Goal: Information Seeking & Learning: Learn about a topic

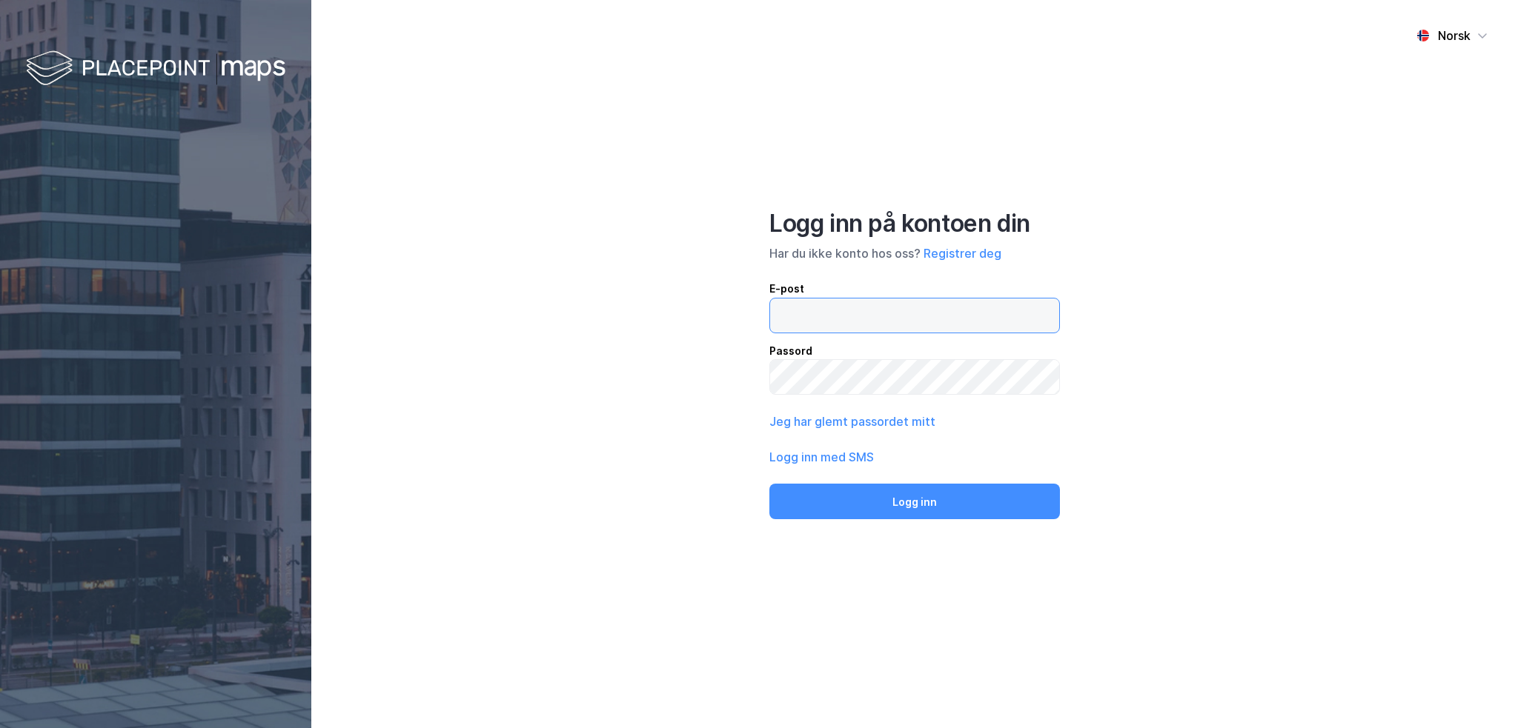
drag, startPoint x: 0, startPoint y: 0, endPoint x: 886, endPoint y: 308, distance: 938.4
click at [886, 308] on input "email" at bounding box center [914, 316] width 289 height 34
type input "[PERSON_NAME][EMAIL_ADDRESS][DOMAIN_NAME]"
click at [854, 420] on button "Jeg har glemt passordet mitt" at bounding box center [852, 422] width 166 height 18
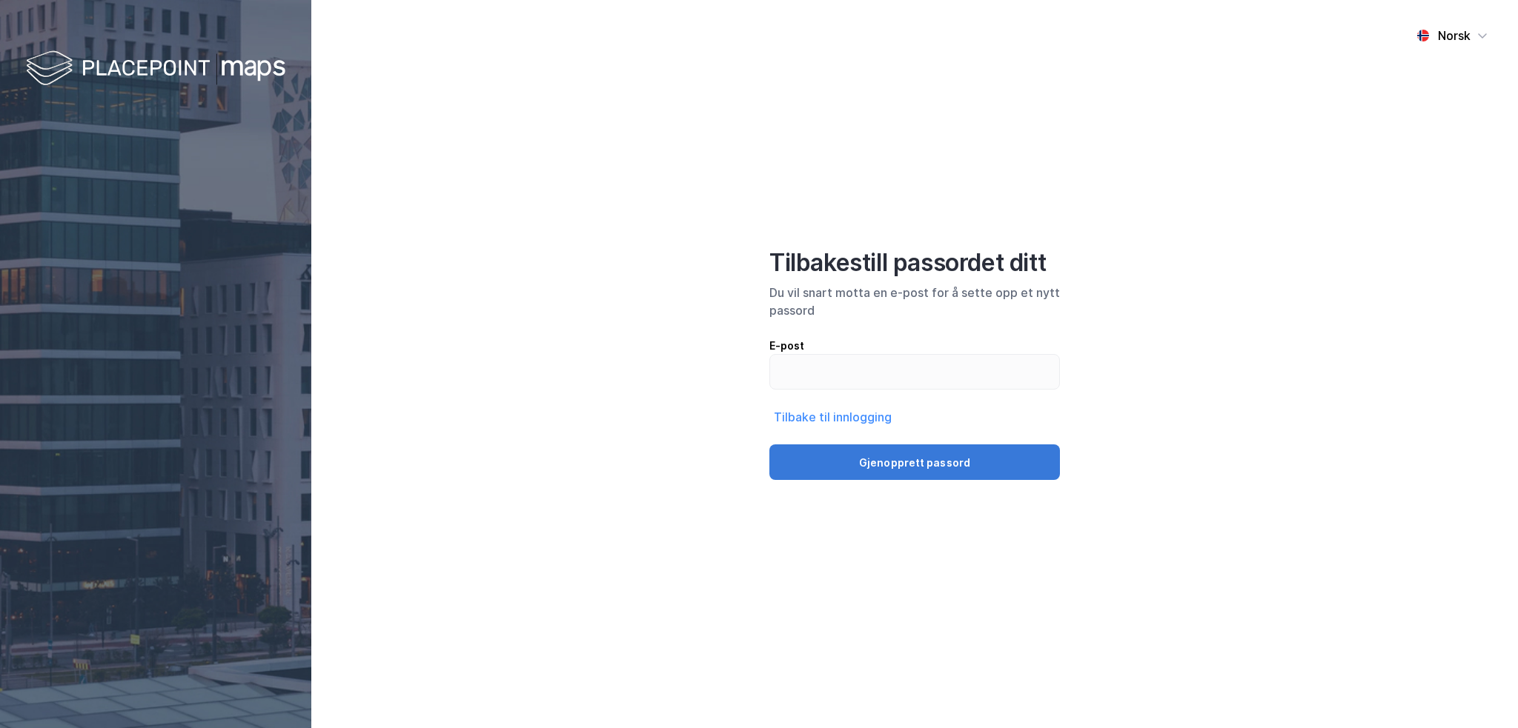
click at [960, 465] on button "Gjenopprett passord" at bounding box center [914, 463] width 290 height 36
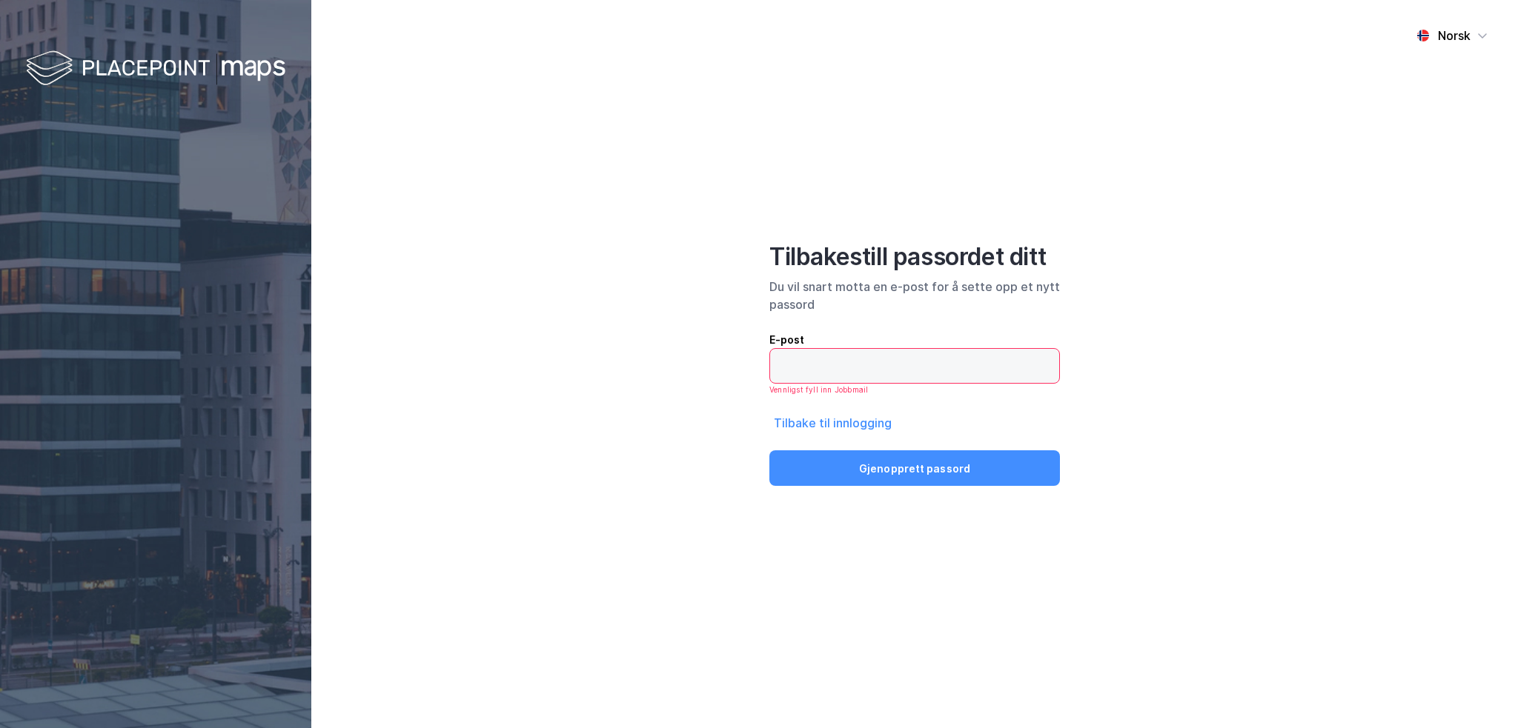
click at [824, 368] on input "email" at bounding box center [914, 366] width 289 height 34
type input "[PERSON_NAME][EMAIL_ADDRESS][DOMAIN_NAME]"
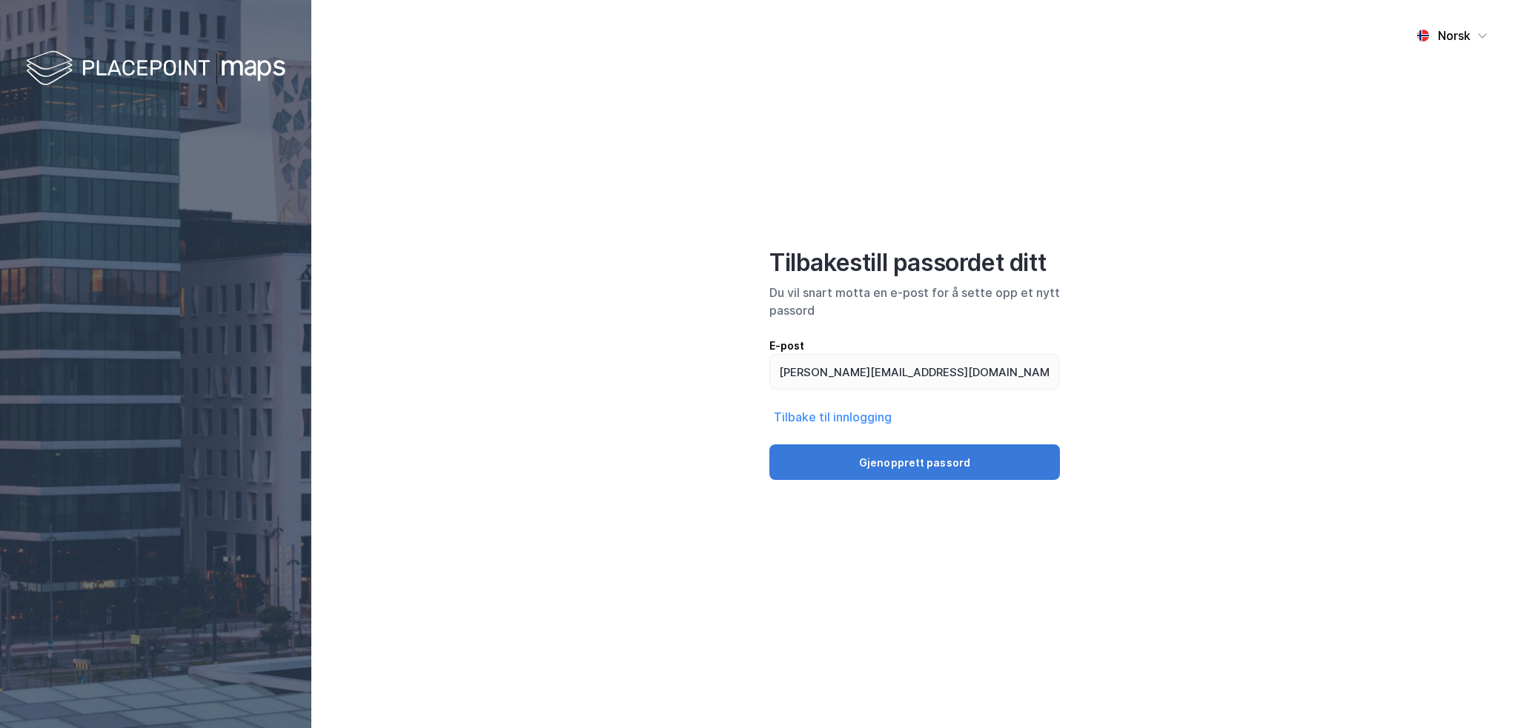
click at [896, 453] on button "Gjenopprett passord" at bounding box center [914, 463] width 290 height 36
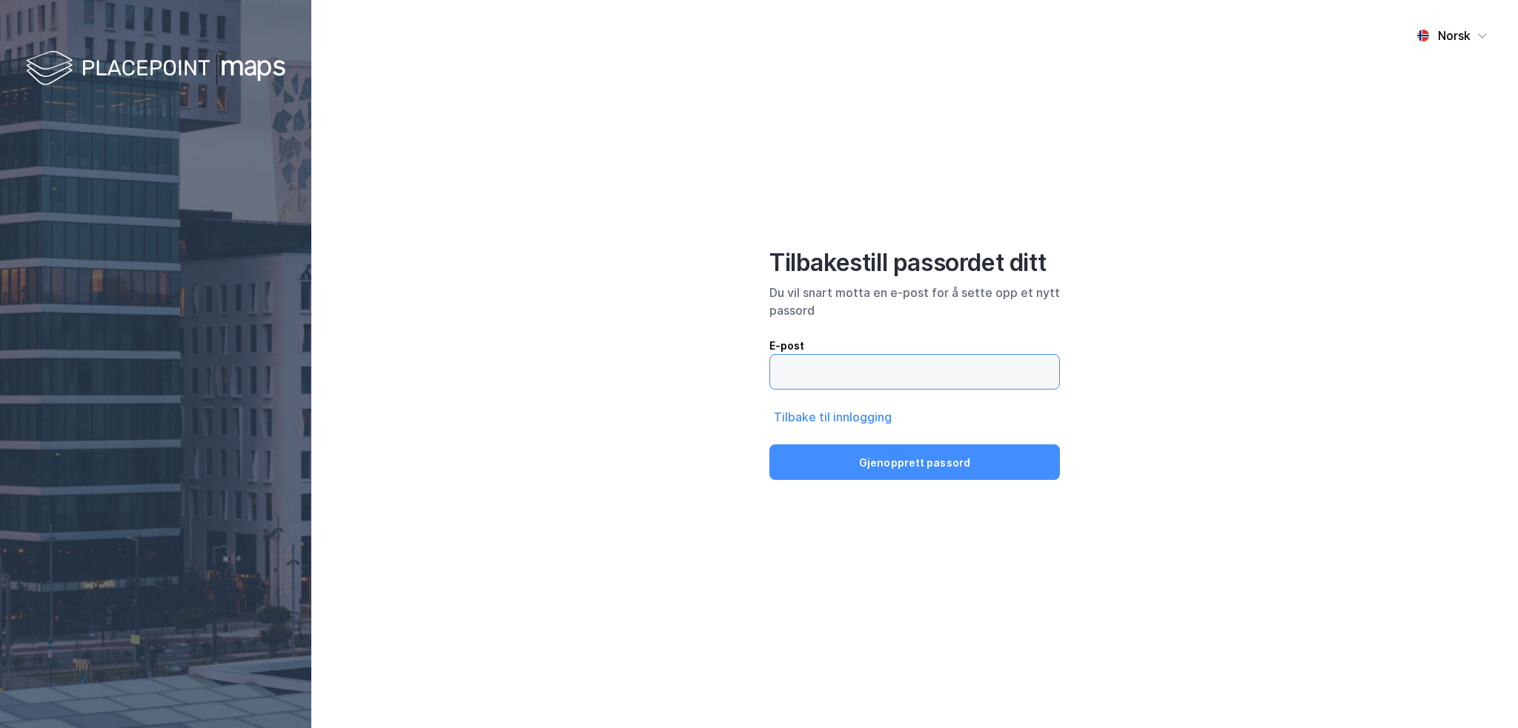
click at [854, 378] on input "email" at bounding box center [914, 372] width 289 height 34
type input "[PERSON_NAME][EMAIL_ADDRESS][DOMAIN_NAME]"
click at [869, 421] on button "Tilbake til innlogging" at bounding box center [832, 417] width 127 height 19
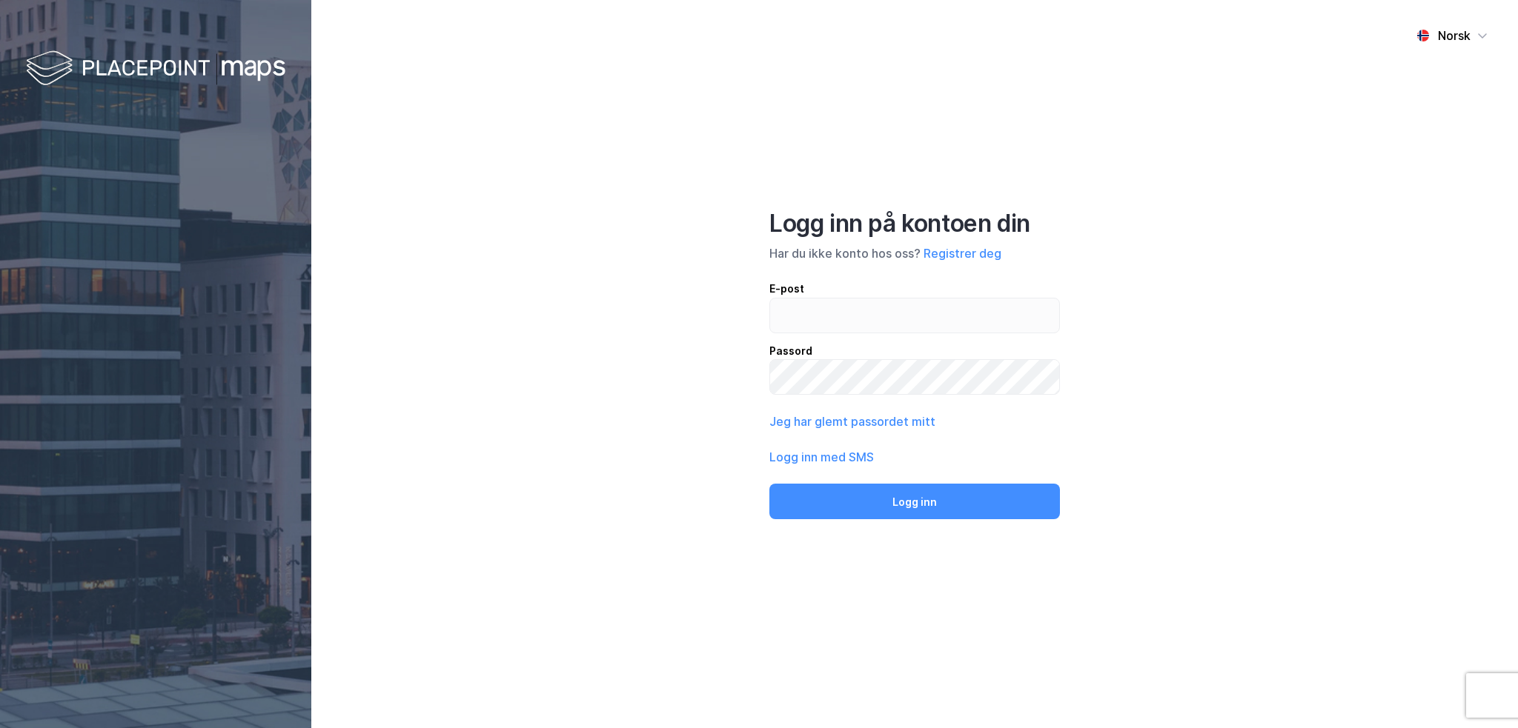
click at [811, 295] on div "E-post" at bounding box center [914, 289] width 290 height 18
click at [811, 299] on input "email" at bounding box center [914, 316] width 289 height 34
click at [820, 310] on input "email" at bounding box center [914, 316] width 289 height 34
type input "[PERSON_NAME][EMAIL_ADDRESS][DOMAIN_NAME]"
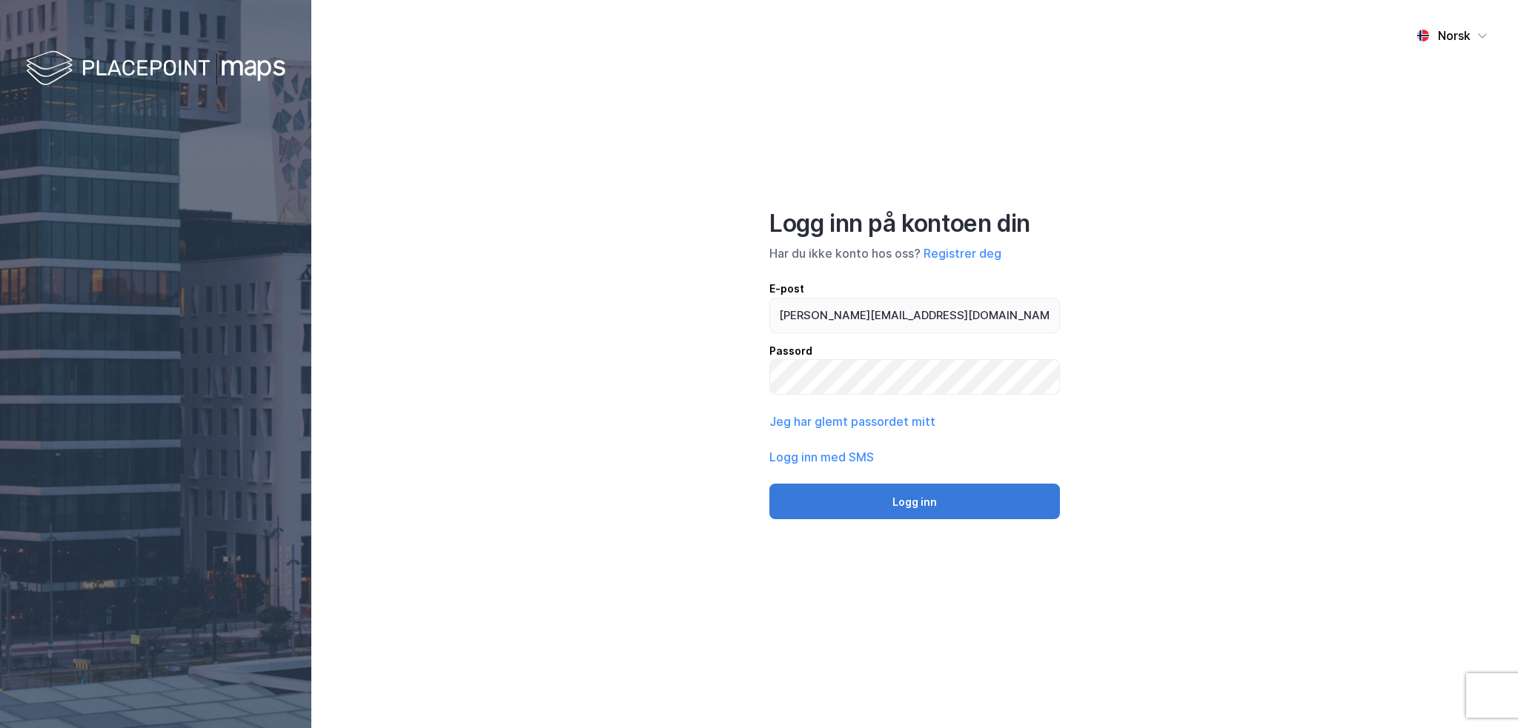
click at [914, 500] on button "Logg inn" at bounding box center [914, 502] width 290 height 36
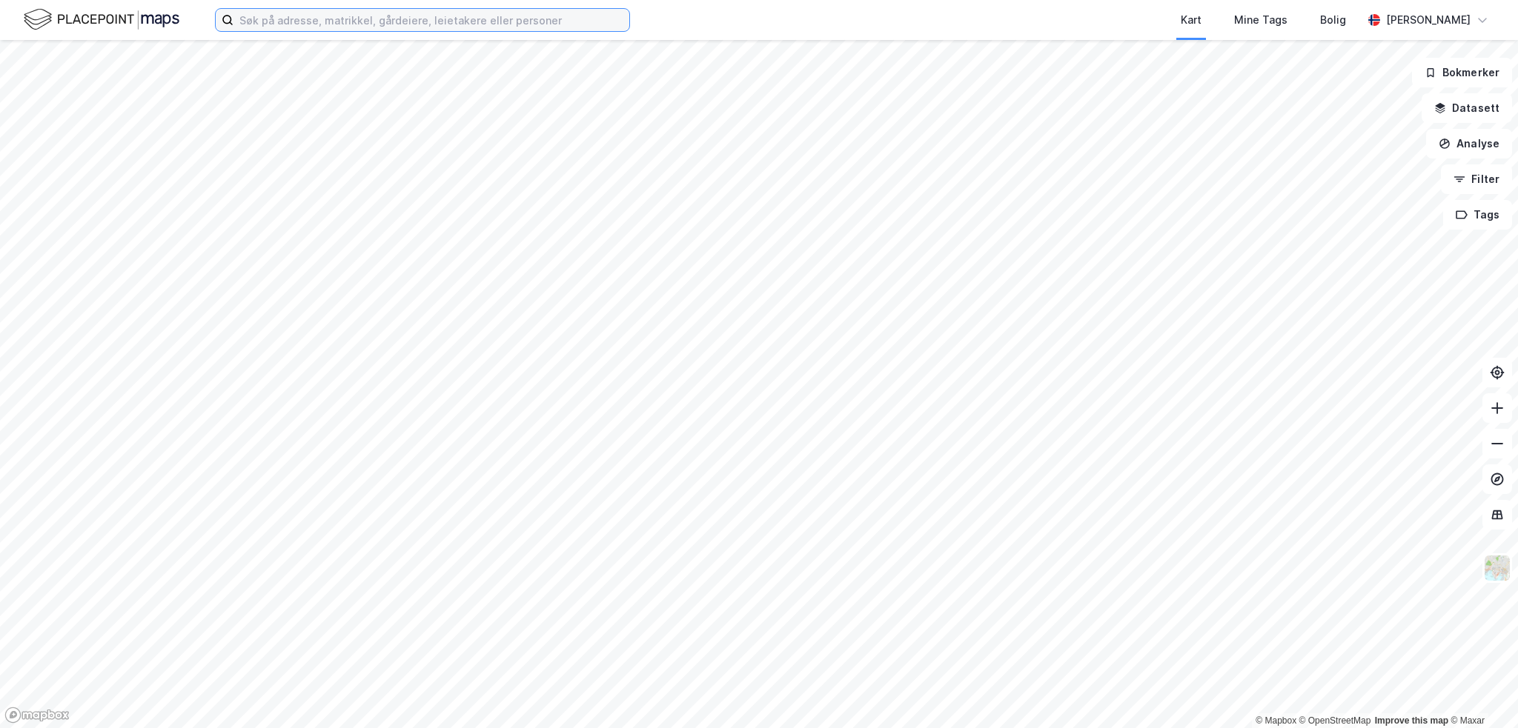
click at [305, 19] on input at bounding box center [431, 20] width 396 height 22
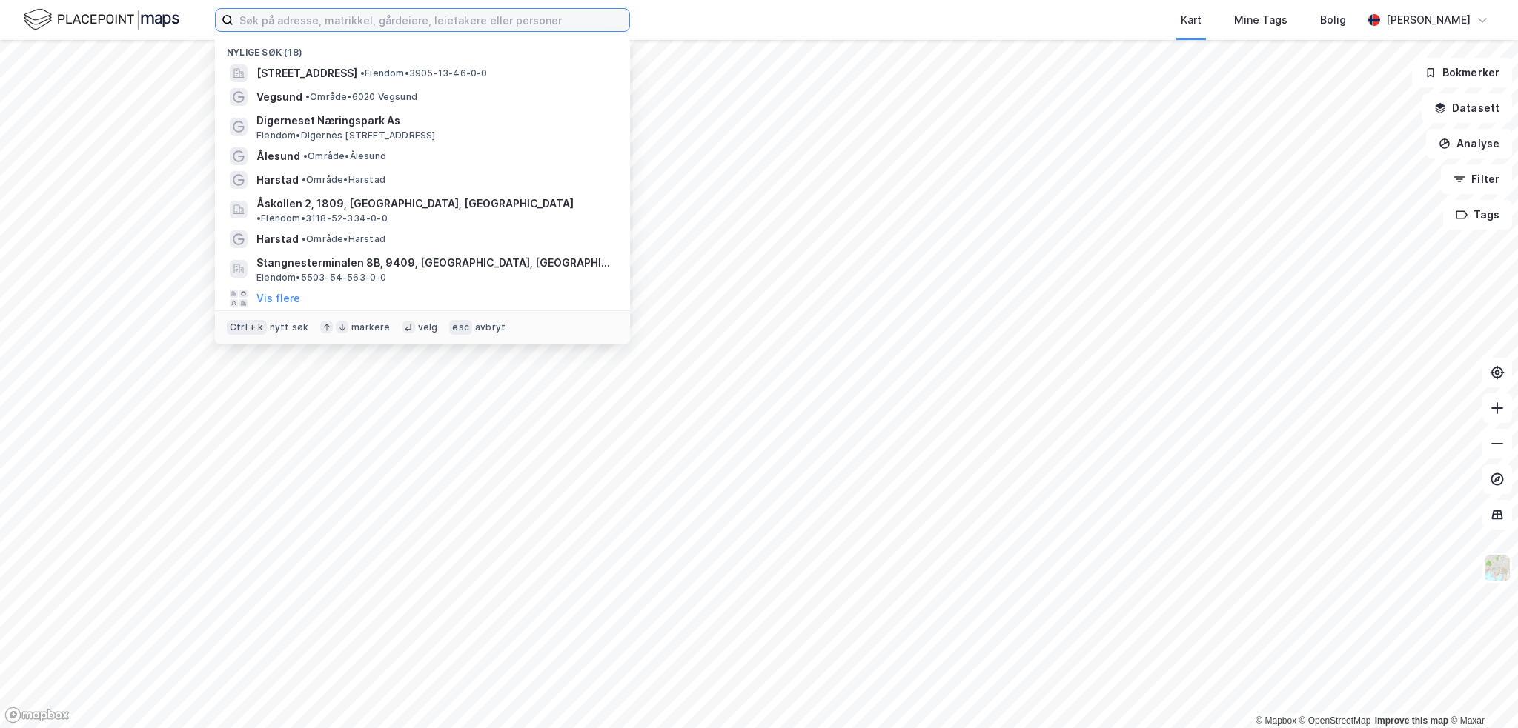
click at [305, 14] on input at bounding box center [431, 20] width 396 height 22
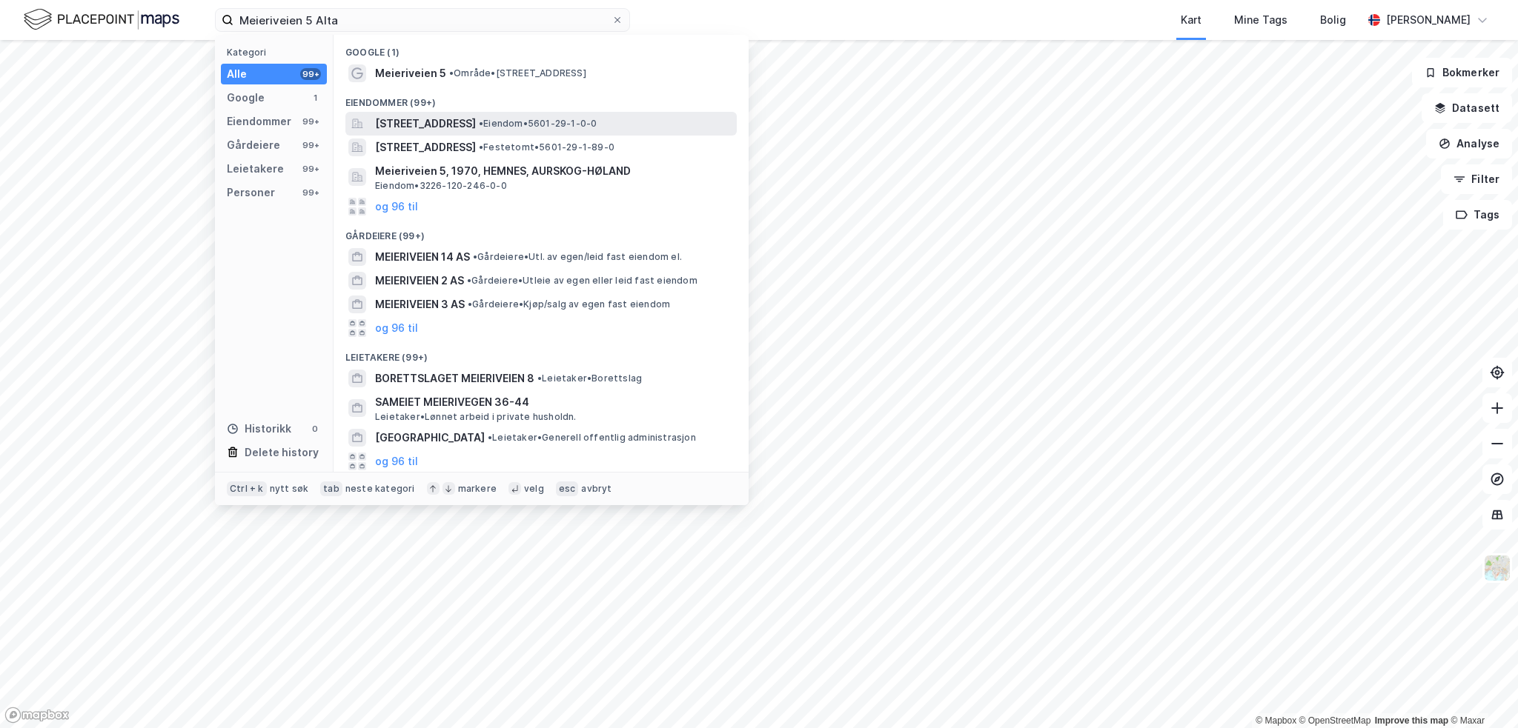
click at [573, 125] on span "• Eiendom • 5601-29-1-0-0" at bounding box center [538, 124] width 118 height 12
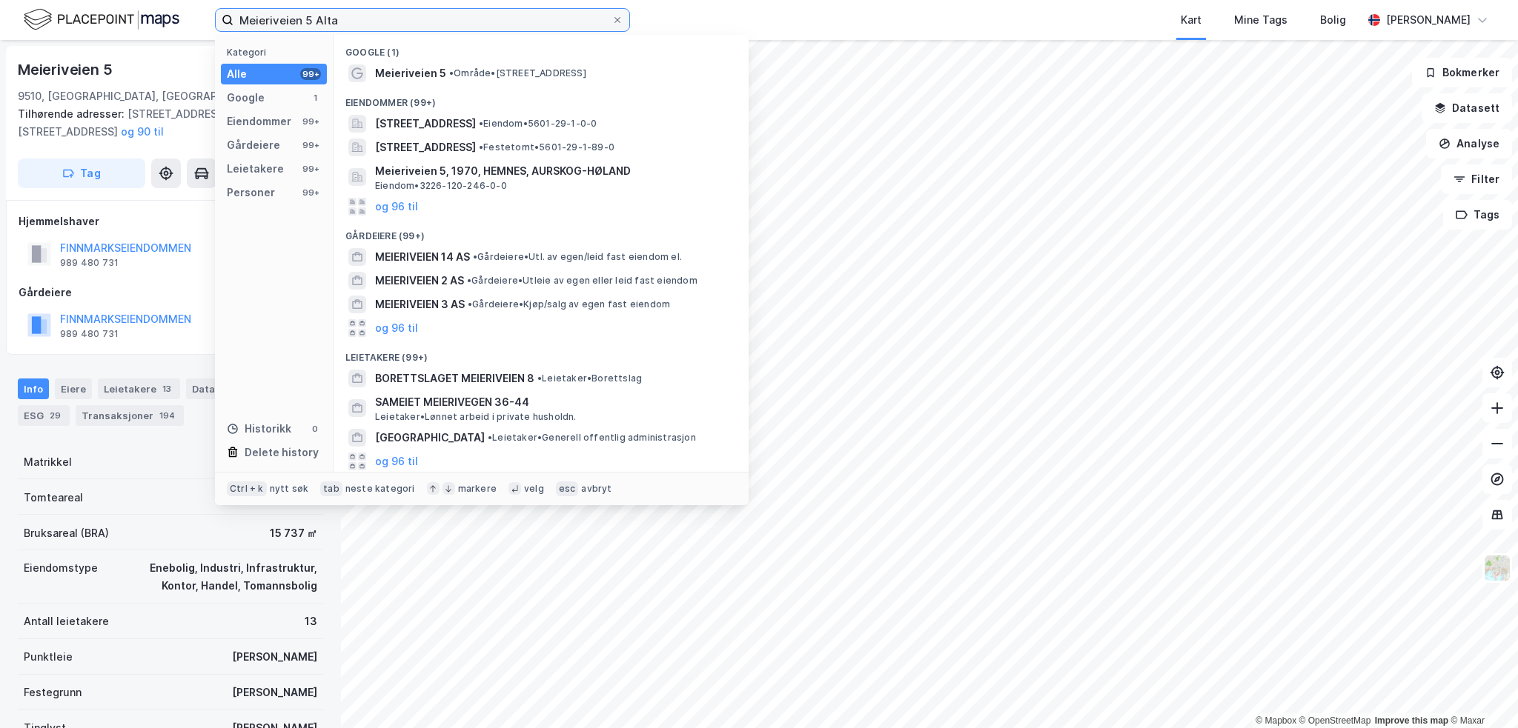
click at [338, 23] on input "Meieriveien 5 Alta" at bounding box center [422, 20] width 378 height 22
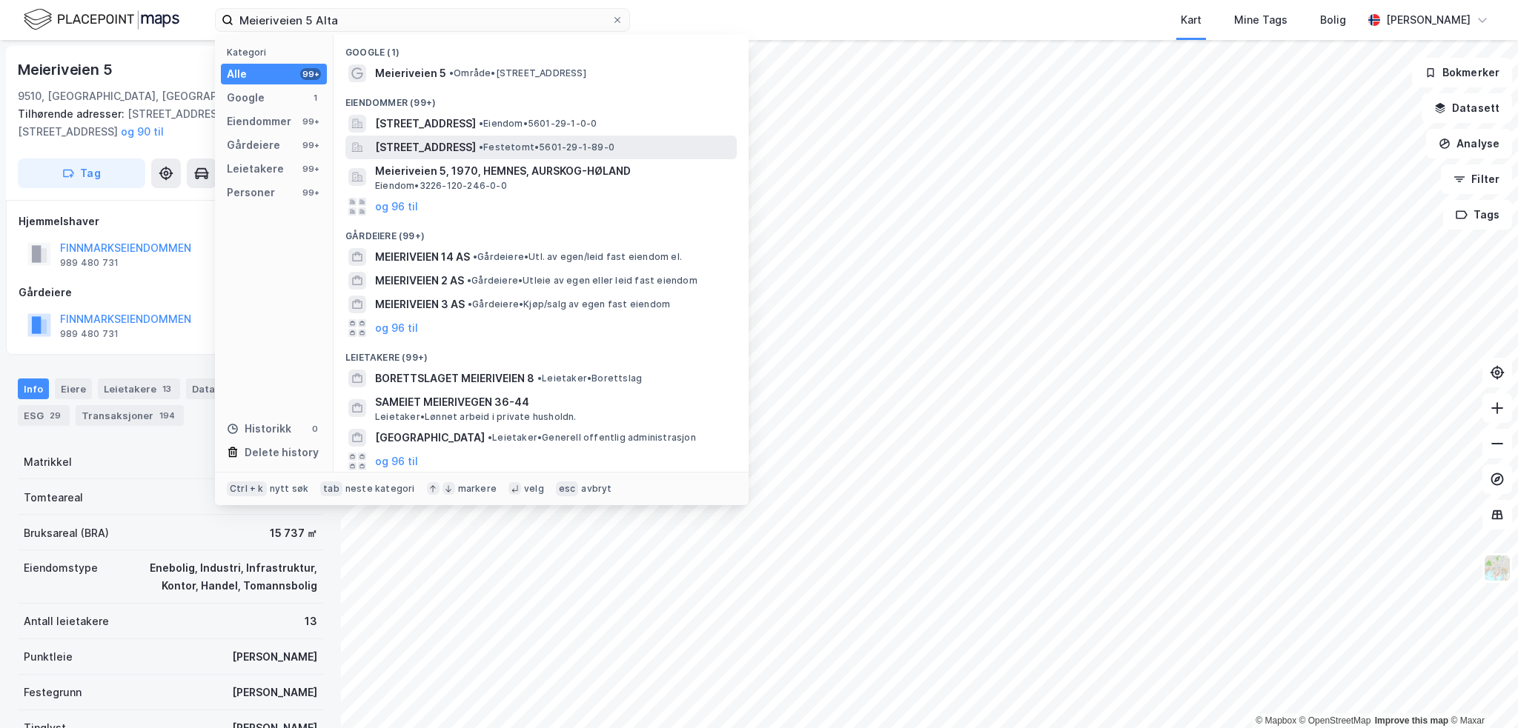
click at [450, 145] on span "Meieriveien 5, 9510, ALTA, ALTA" at bounding box center [425, 148] width 101 height 18
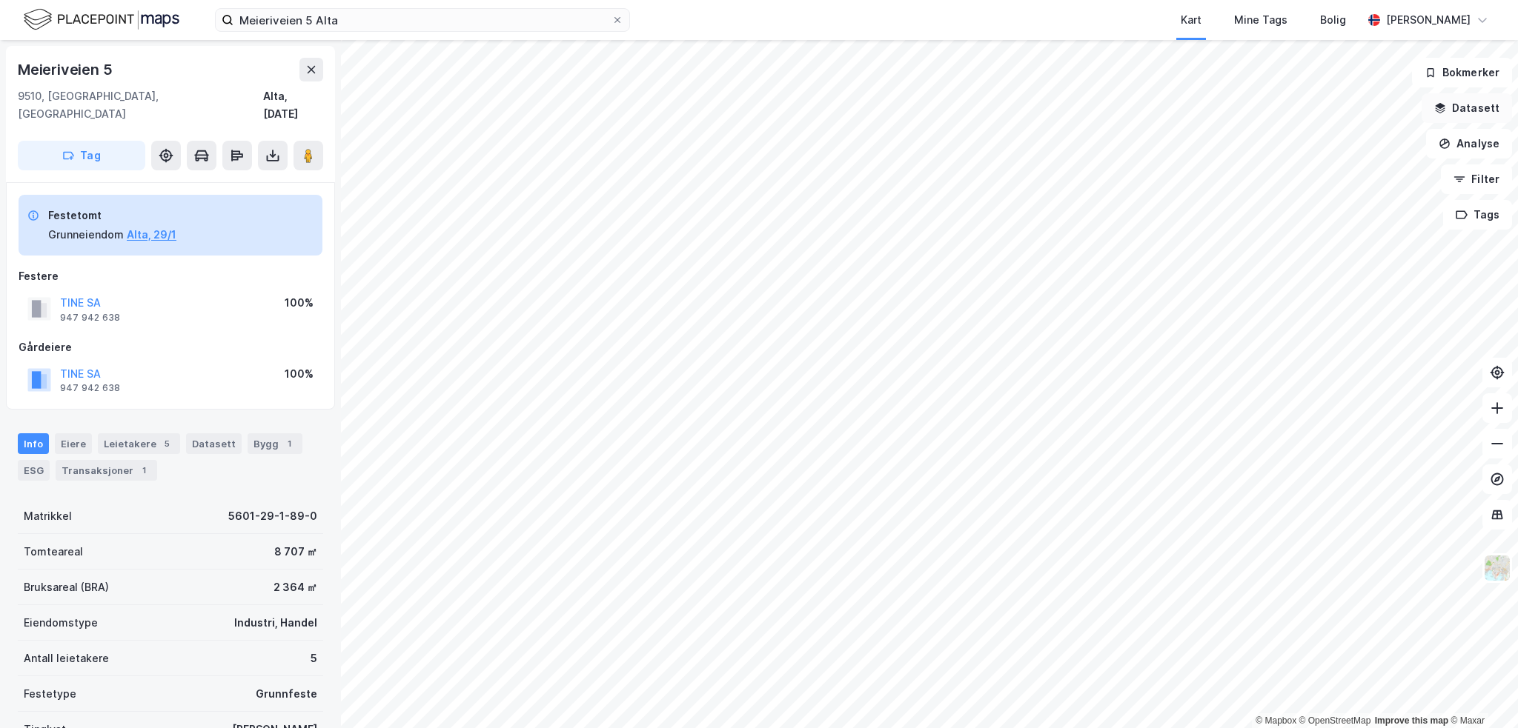
click at [1464, 103] on button "Datasett" at bounding box center [1466, 108] width 90 height 30
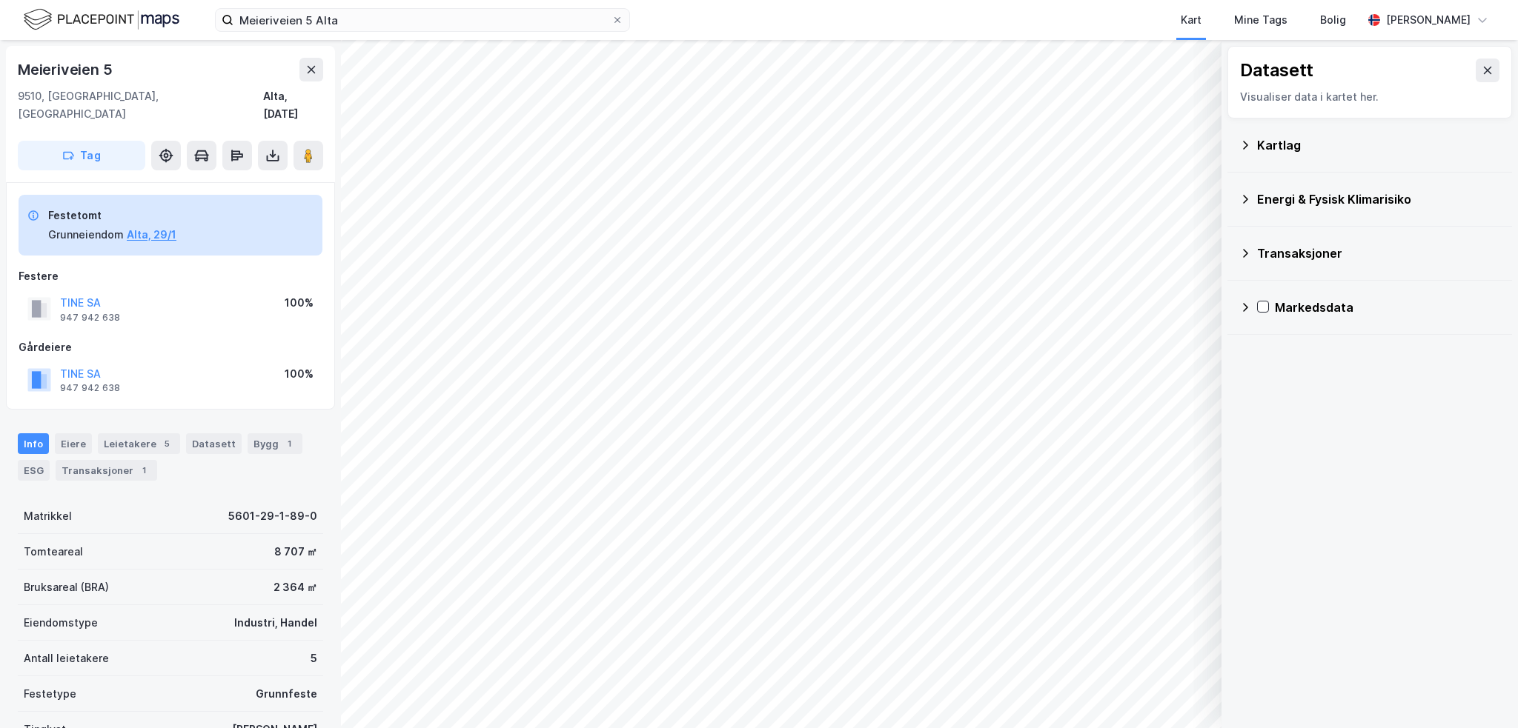
click at [1304, 190] on div "Energi & Fysisk Klimarisiko" at bounding box center [1378, 199] width 243 height 18
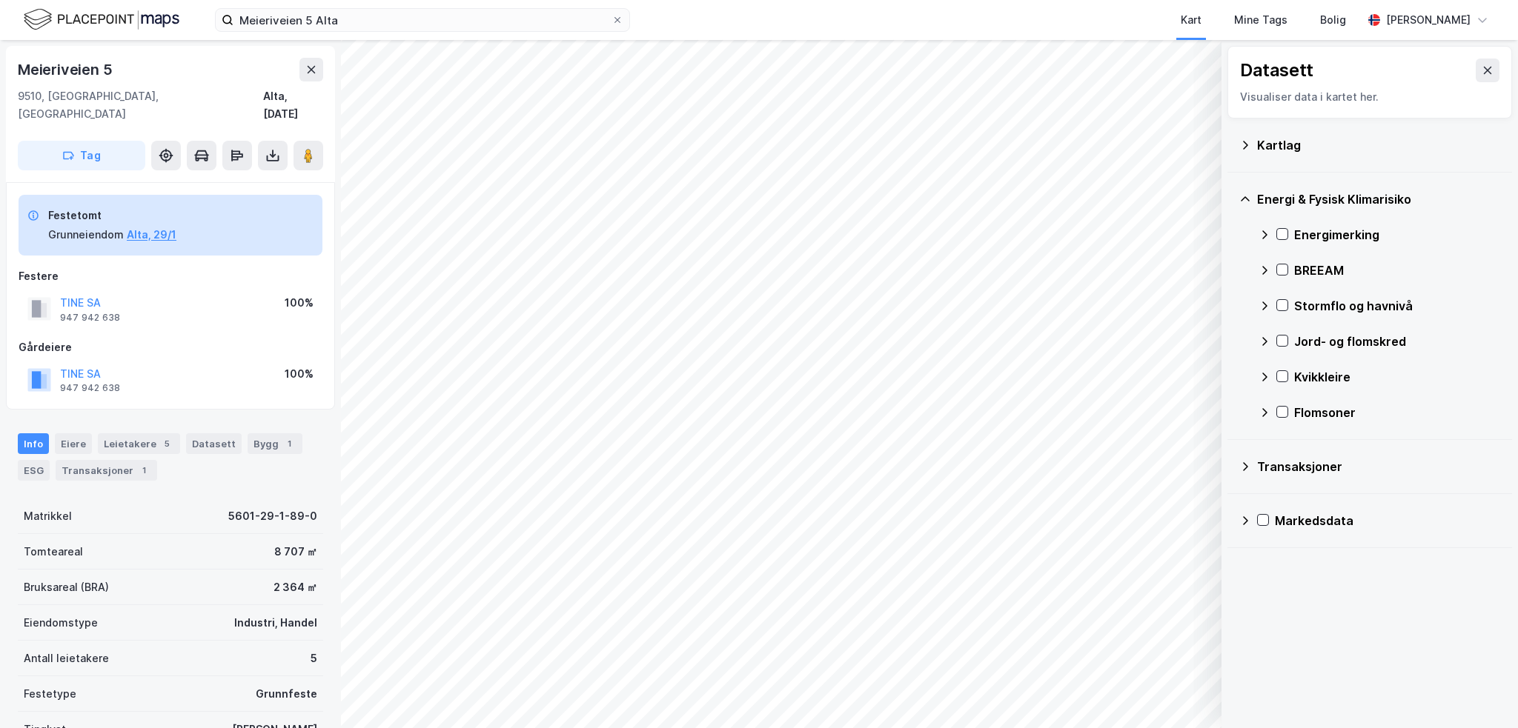
click at [1248, 195] on icon at bounding box center [1245, 199] width 12 height 12
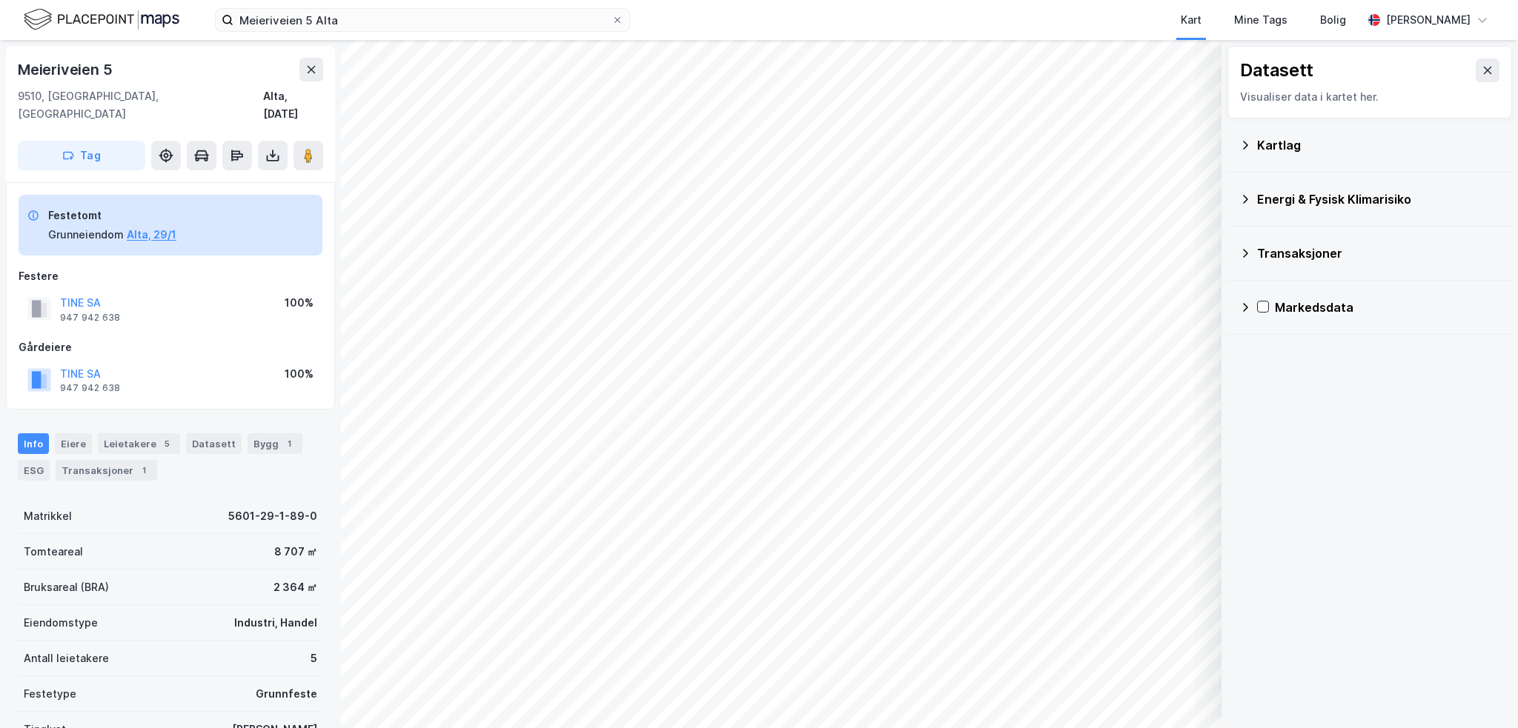
click at [1236, 133] on div "Kartlag" at bounding box center [1369, 146] width 285 height 54
click at [1239, 136] on div "Kartlag" at bounding box center [1369, 145] width 261 height 36
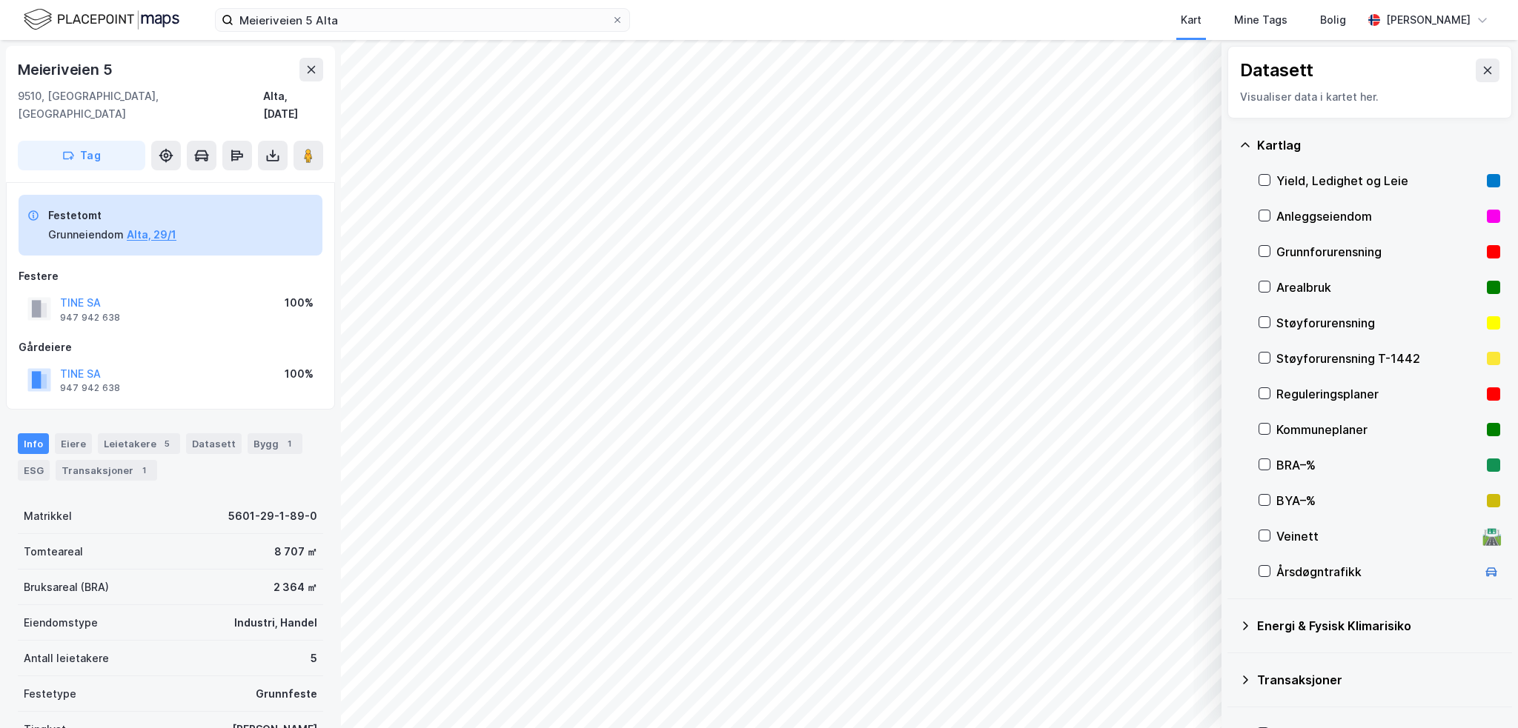
click at [1249, 143] on icon at bounding box center [1245, 145] width 12 height 12
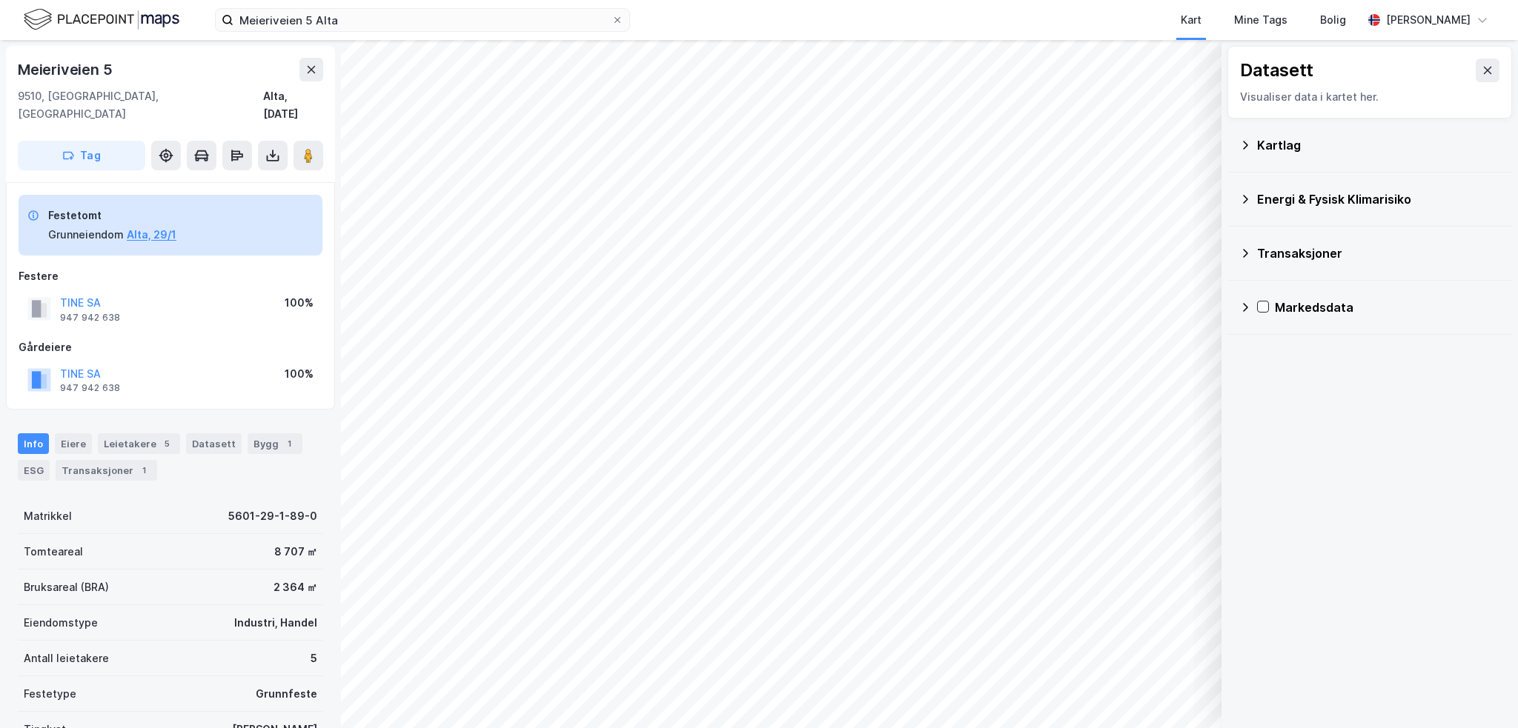
click at [1254, 199] on div "Energi & Fysisk Klimarisiko" at bounding box center [1369, 200] width 261 height 36
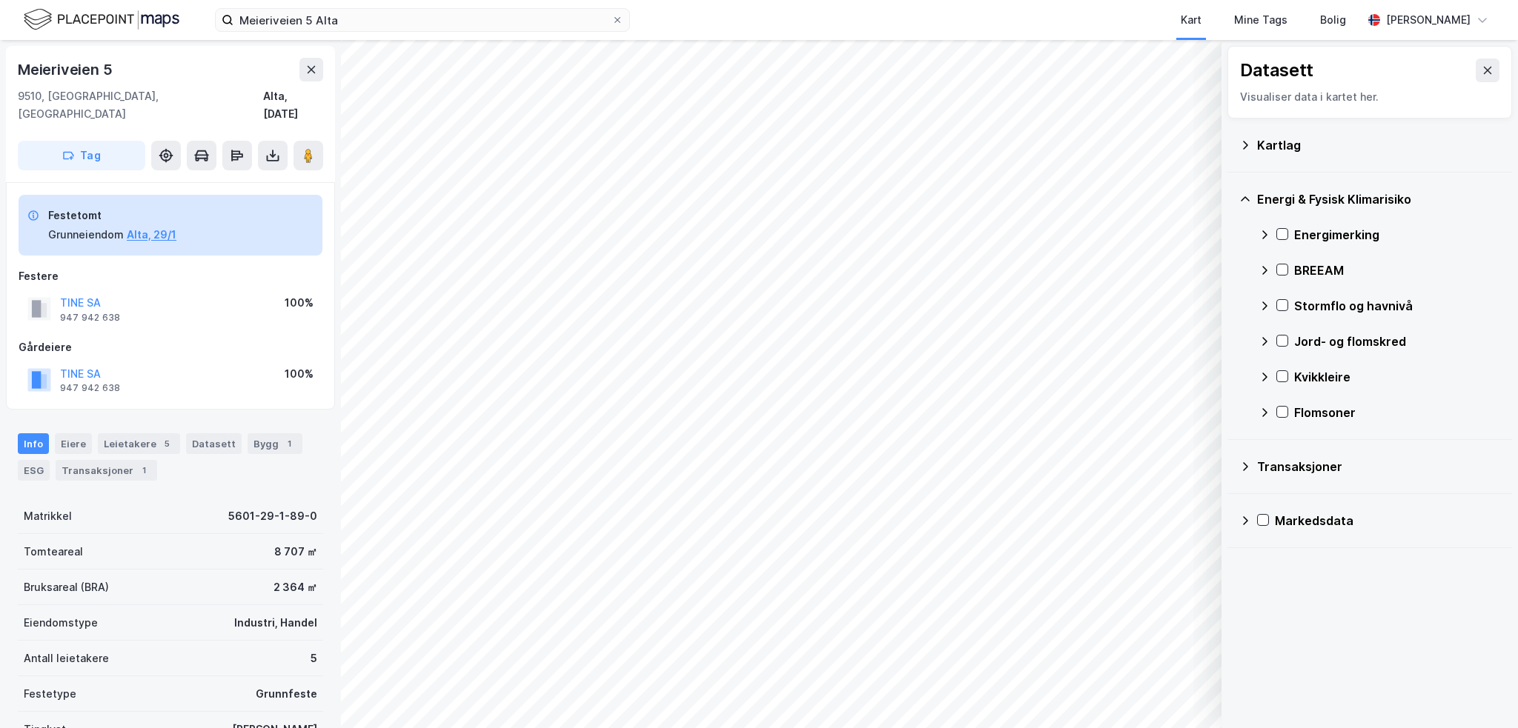
click at [1243, 513] on div "Markedsdata" at bounding box center [1369, 521] width 261 height 36
click at [1264, 134] on div "Kartlag" at bounding box center [1369, 145] width 261 height 36
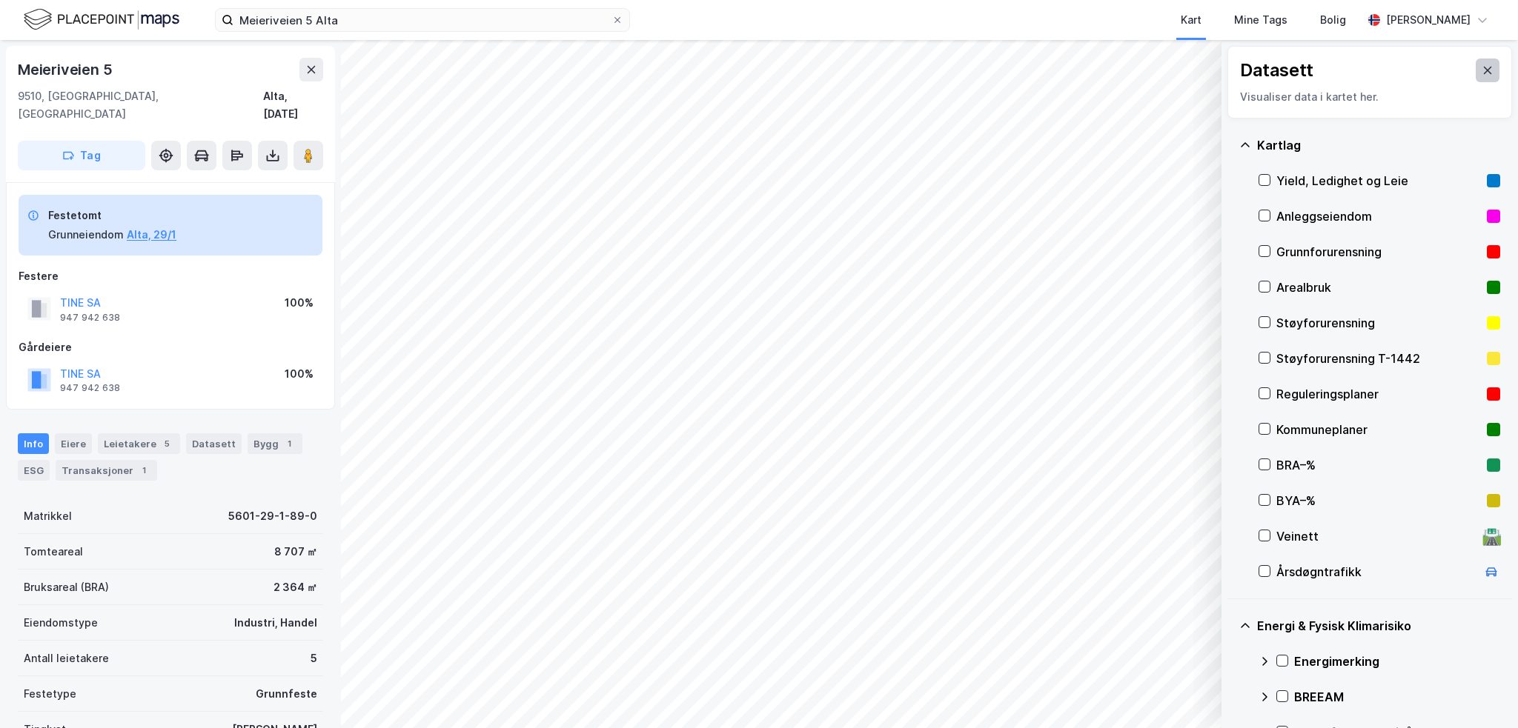
click at [1481, 65] on icon at bounding box center [1487, 70] width 12 height 12
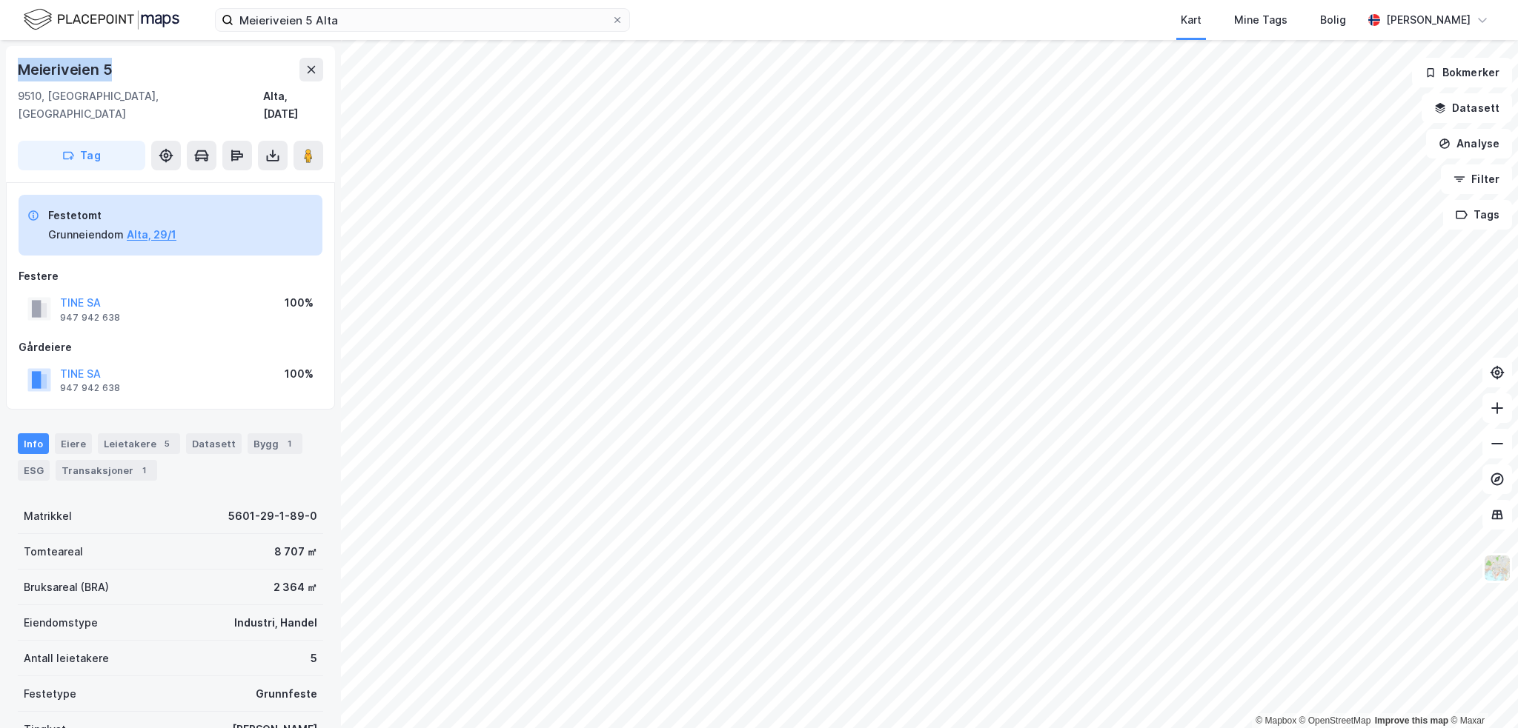
drag, startPoint x: 82, startPoint y: 65, endPoint x: 17, endPoint y: 69, distance: 64.6
click at [17, 69] on div "Meieriveien 5 9510, Alta, Finnmark Alta, 29/1/89 Tag" at bounding box center [170, 114] width 329 height 136
copy div "Meieriveien 5"
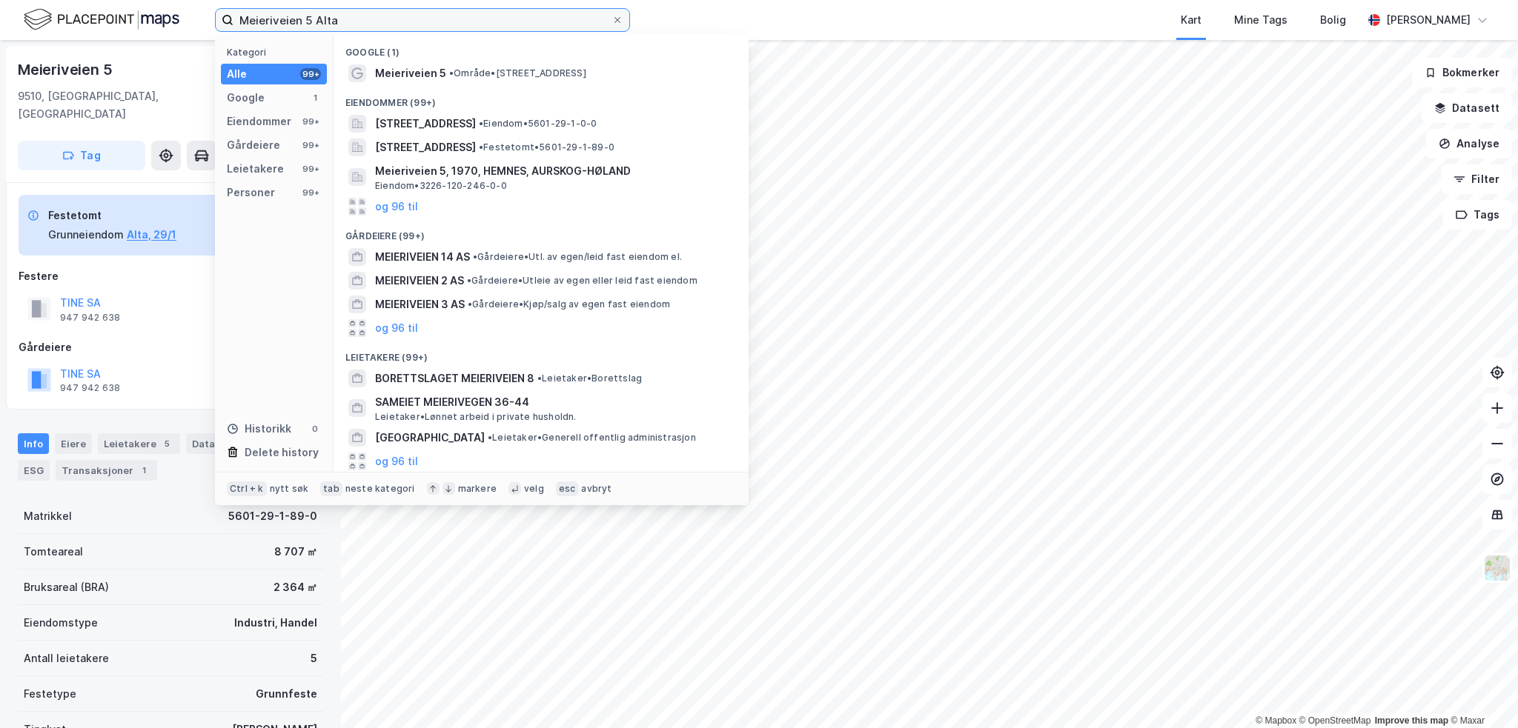
drag, startPoint x: 373, startPoint y: 24, endPoint x: 122, endPoint y: 1, distance: 252.2
click at [132, 17] on div "Meieriveien 5 Alta Kategori Alle 99+ Google 1 Eiendommer 99+ Gårdeiere 99+ Leie…" at bounding box center [759, 20] width 1518 height 40
paste input "Skjåkvegen 8"
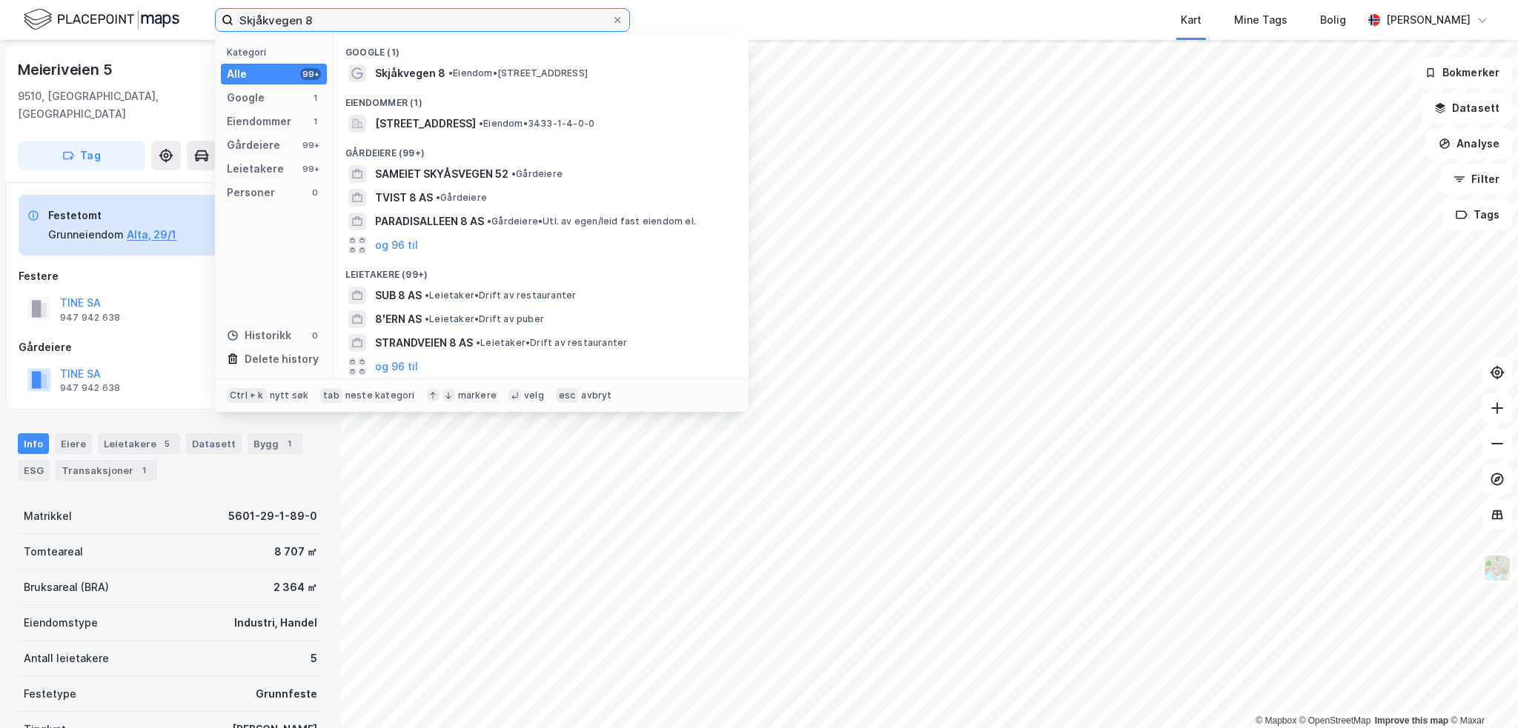
type input "Skjåkvegen 8"
